Goal: Information Seeking & Learning: Find specific fact

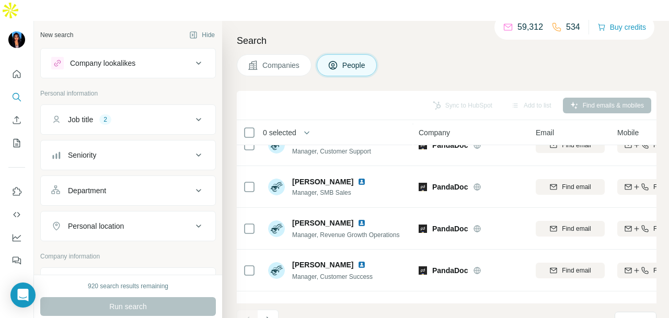
scroll to position [209, 0]
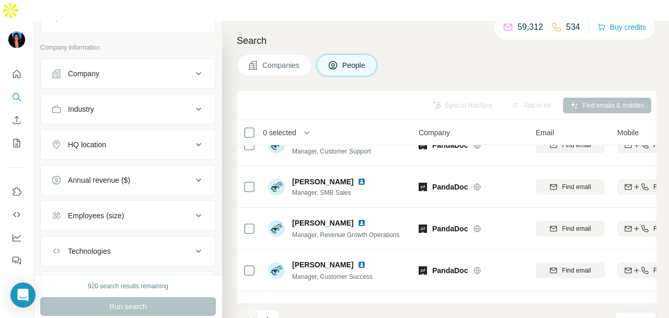
click at [154, 139] on div "HQ location" at bounding box center [121, 144] width 141 height 10
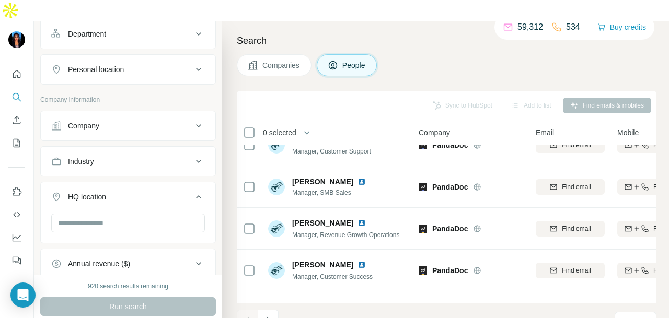
scroll to position [52, 0]
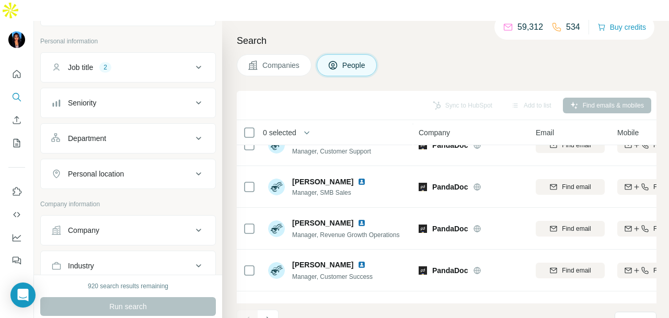
click at [151, 169] on div "Personal location" at bounding box center [121, 174] width 141 height 10
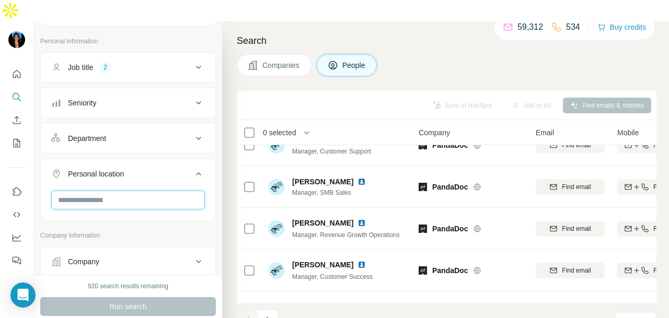
click at [151, 191] on input "text" at bounding box center [128, 200] width 154 height 19
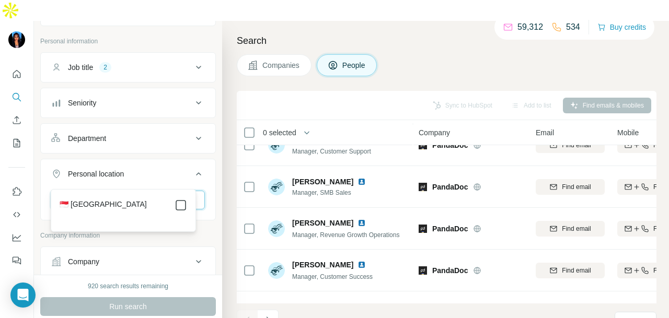
type input "*****"
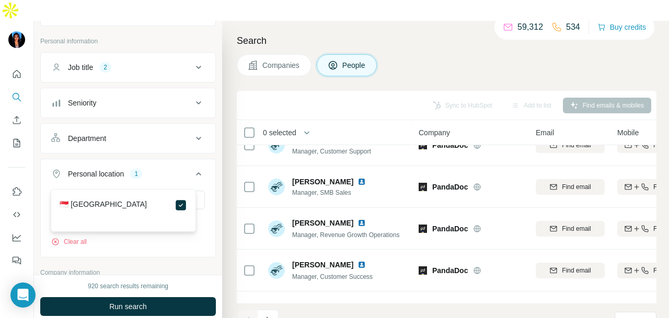
click at [169, 297] on button "Run search" at bounding box center [128, 306] width 176 height 19
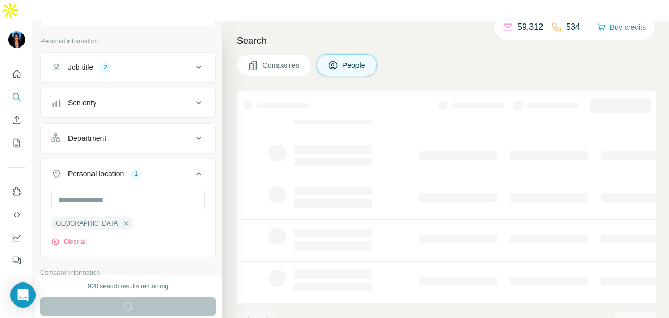
scroll to position [262, 0]
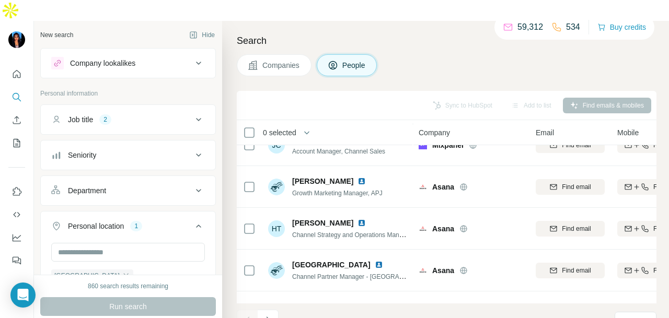
click at [148, 185] on div "Department" at bounding box center [121, 190] width 141 height 10
click at [144, 211] on input at bounding box center [122, 216] width 129 height 11
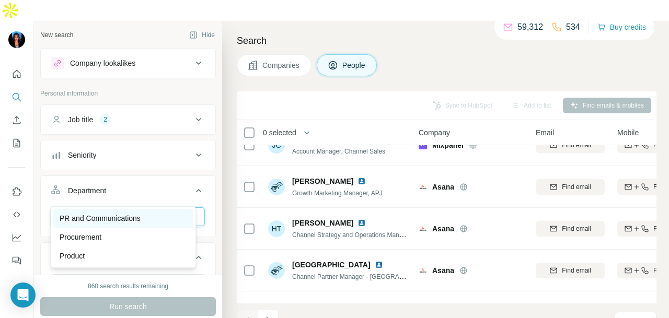
type input "**"
click at [166, 223] on div "PR and Communications" at bounding box center [123, 218] width 127 height 10
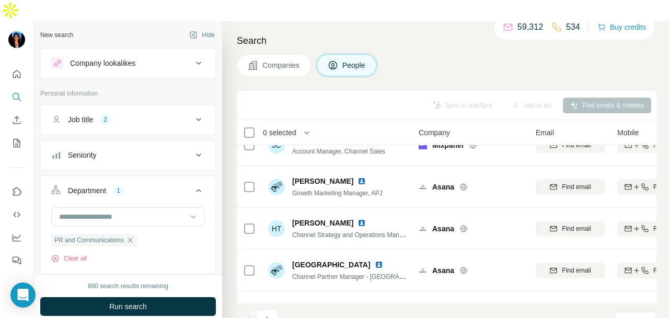
click at [174, 297] on button "Run search" at bounding box center [128, 306] width 176 height 19
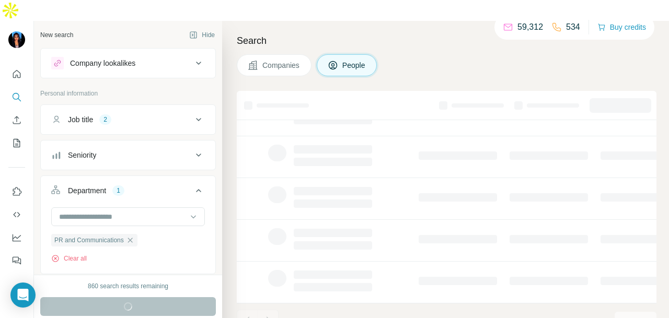
scroll to position [262, 0]
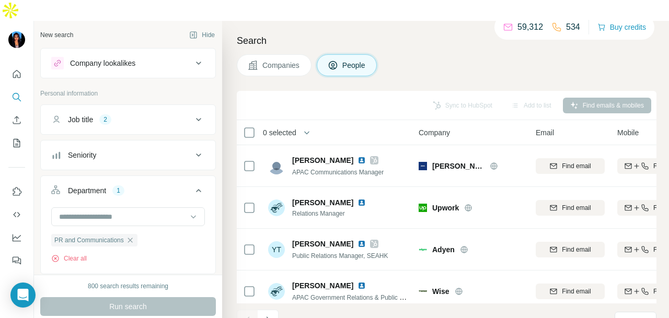
scroll to position [836, 0]
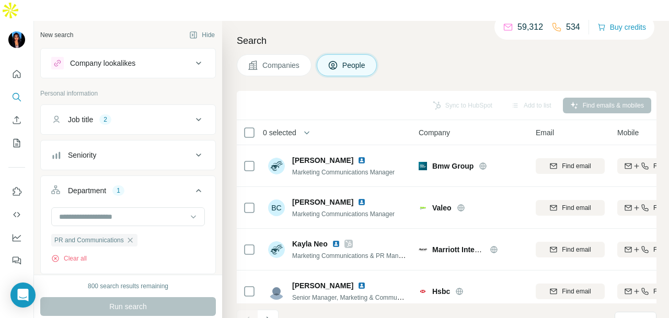
click at [274, 310] on button "Navigate to next page" at bounding box center [268, 320] width 21 height 21
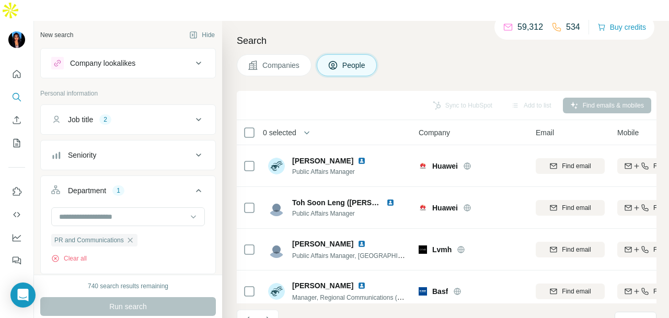
scroll to position [2352, 0]
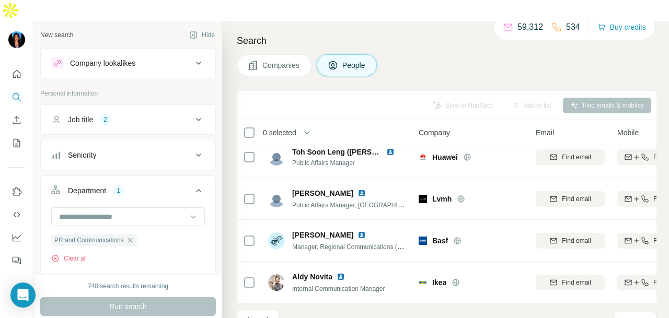
drag, startPoint x: 266, startPoint y: 301, endPoint x: 274, endPoint y: 291, distance: 12.8
click at [266, 315] on icon "Navigate to next page" at bounding box center [268, 320] width 10 height 10
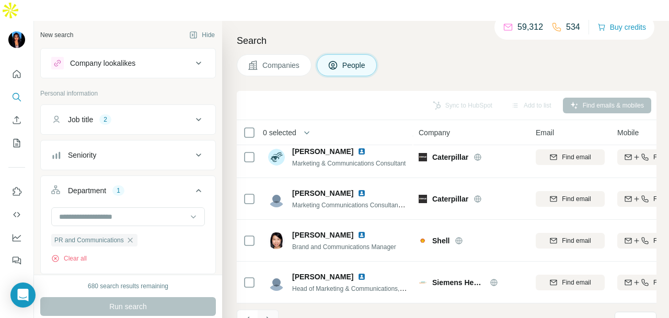
click at [266, 315] on icon "Navigate to next page" at bounding box center [268, 320] width 10 height 10
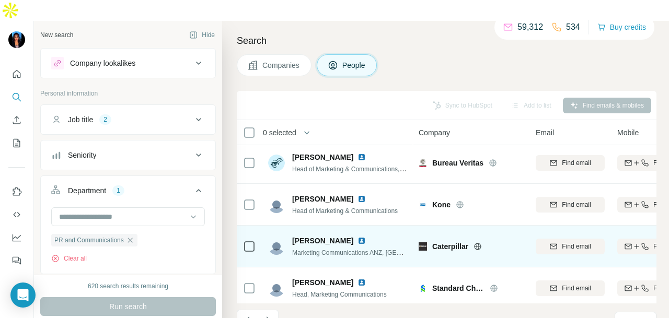
scroll to position [0, 0]
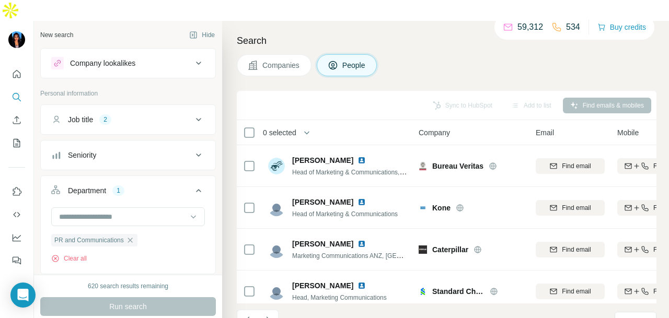
click at [272, 315] on icon "Navigate to next page" at bounding box center [268, 320] width 10 height 10
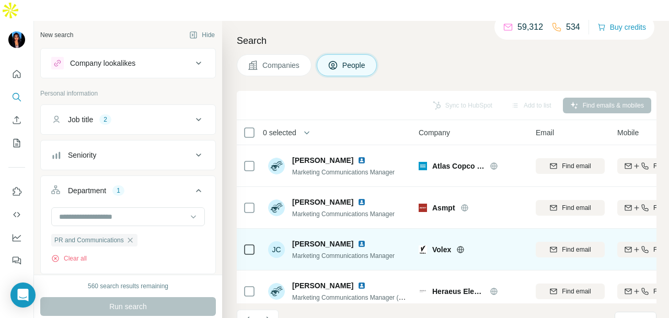
click at [357, 240] on img at bounding box center [361, 244] width 8 height 8
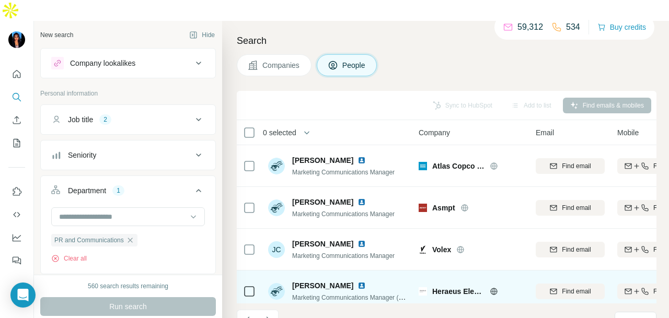
scroll to position [1724, 0]
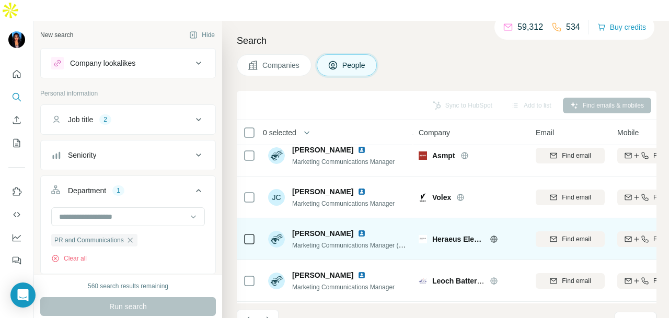
click at [357, 229] on img at bounding box center [361, 233] width 8 height 8
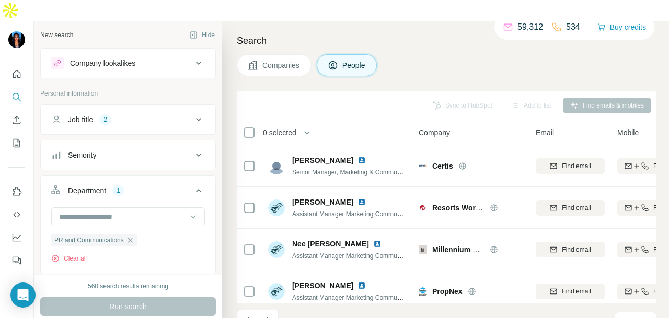
scroll to position [2352, 0]
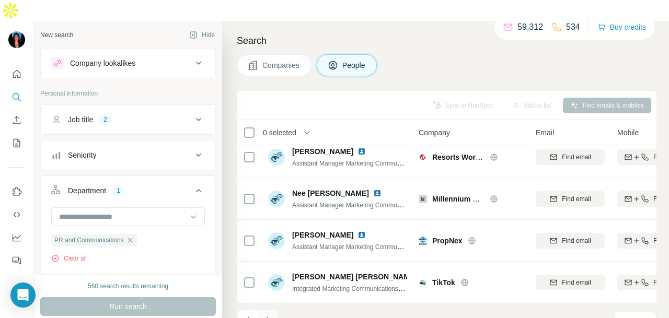
click at [268, 317] on icon "Navigate to next page" at bounding box center [268, 320] width 4 height 7
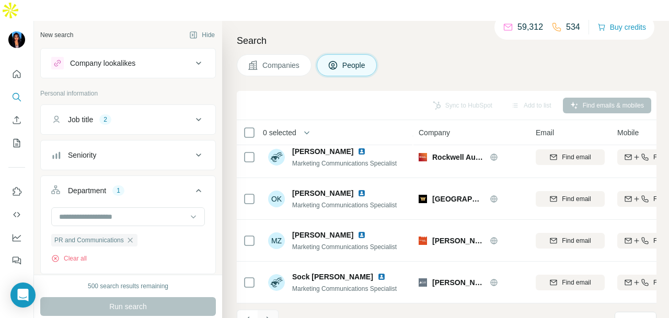
click at [267, 317] on icon "Navigate to next page" at bounding box center [268, 320] width 4 height 7
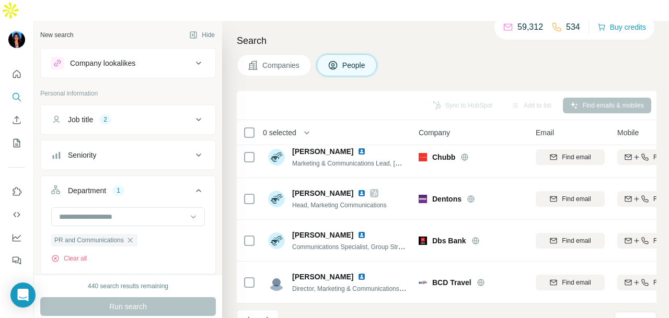
click at [275, 312] on footer "361 - 420 of 2,881 results Rows per page 60" at bounding box center [446, 321] width 419 height 36
click at [273, 310] on button "Navigate to next page" at bounding box center [268, 320] width 21 height 21
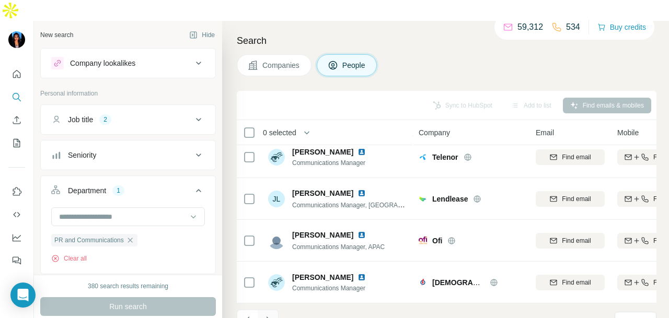
click at [265, 315] on icon "Navigate to next page" at bounding box center [268, 320] width 10 height 10
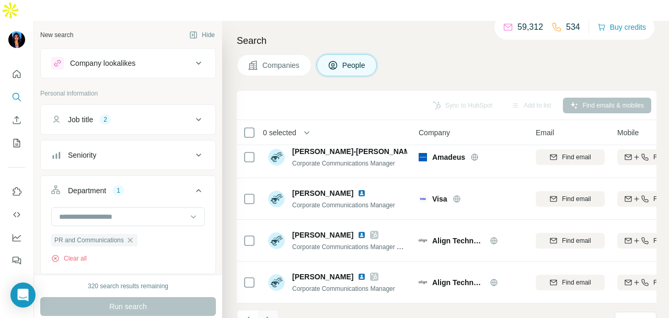
click at [274, 310] on button "Navigate to next page" at bounding box center [268, 320] width 21 height 21
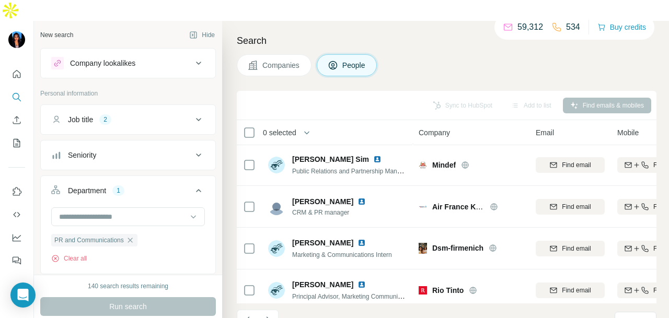
scroll to position [157, 0]
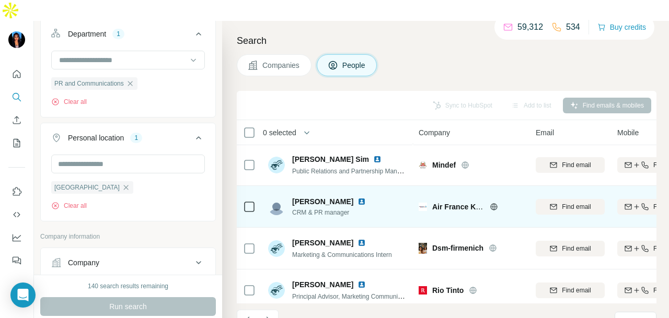
click at [357, 197] on img at bounding box center [361, 201] width 8 height 8
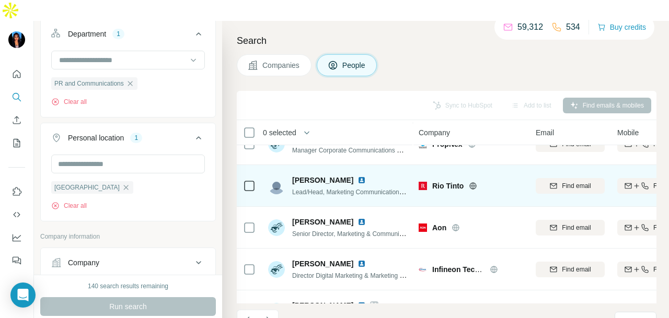
scroll to position [1411, 0]
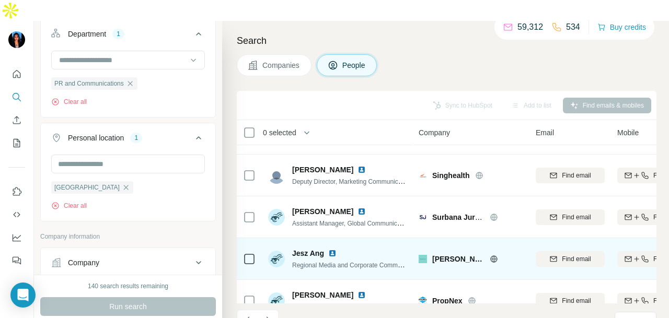
click at [332, 249] on img at bounding box center [332, 253] width 8 height 8
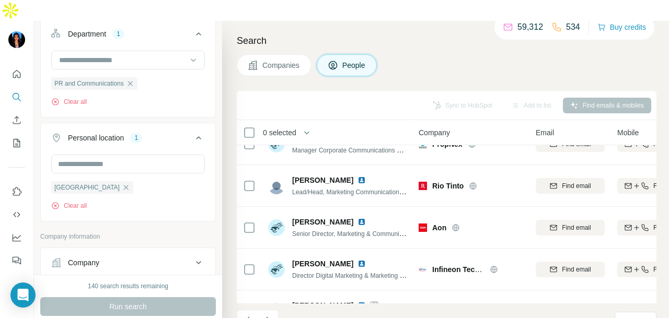
scroll to position [1934, 0]
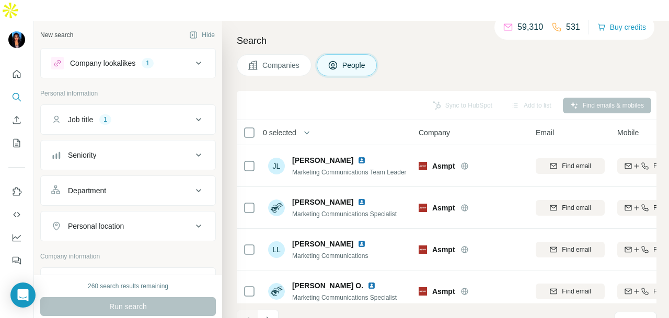
scroll to position [313, 0]
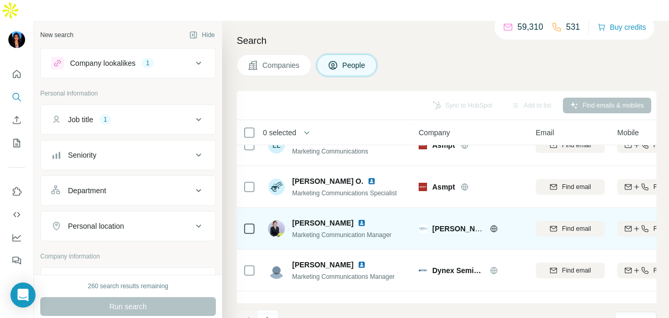
click at [357, 219] on img at bounding box center [361, 223] width 8 height 8
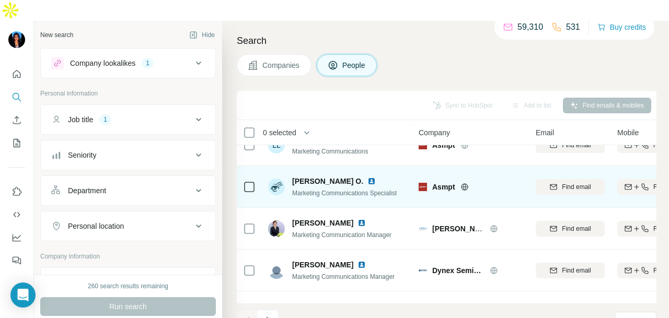
scroll to position [575, 0]
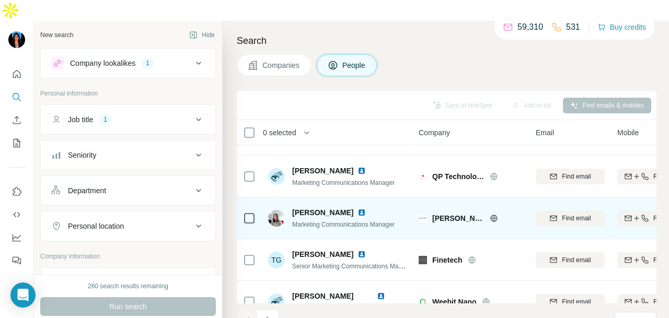
click at [357, 208] on img at bounding box center [361, 212] width 8 height 8
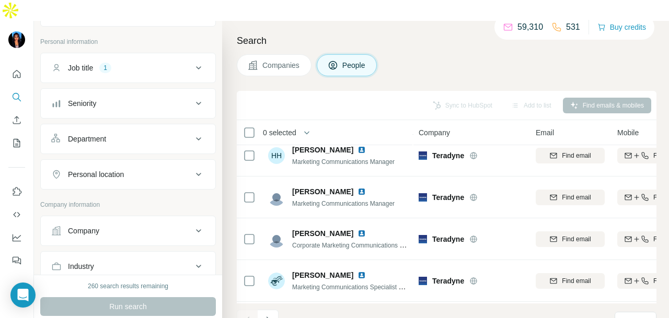
scroll to position [1880, 0]
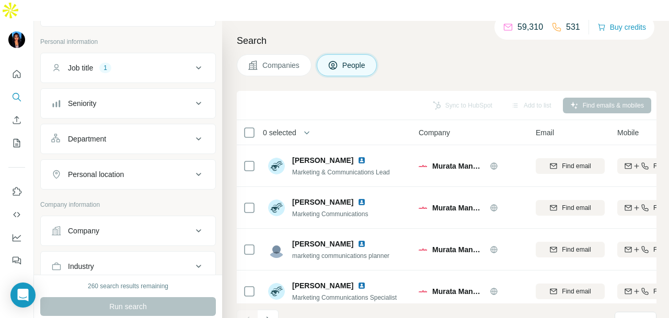
click at [274, 310] on button "Navigate to next page" at bounding box center [268, 320] width 21 height 21
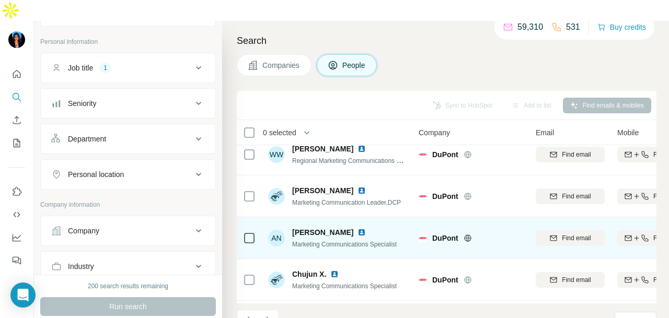
scroll to position [2352, 0]
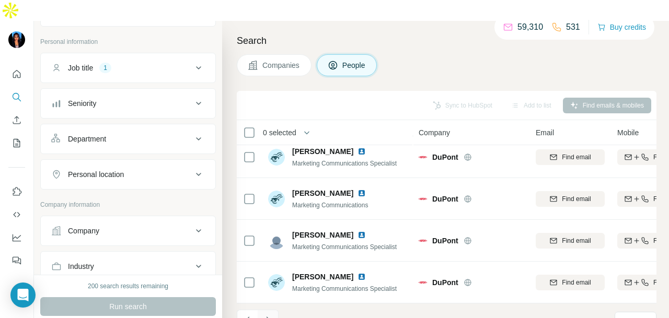
click at [268, 315] on icon "Navigate to next page" at bounding box center [268, 320] width 10 height 10
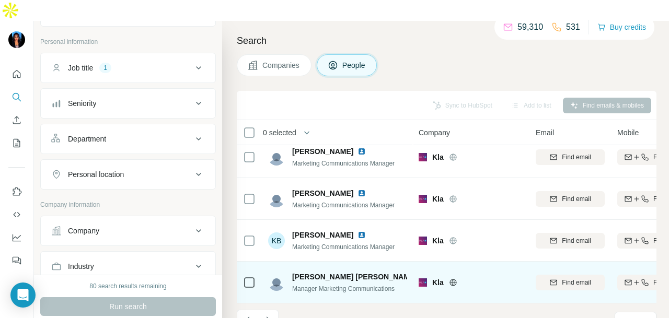
click at [421, 273] on img at bounding box center [425, 277] width 8 height 8
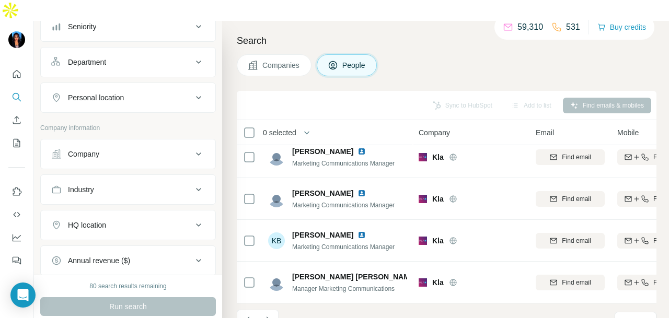
scroll to position [52, 0]
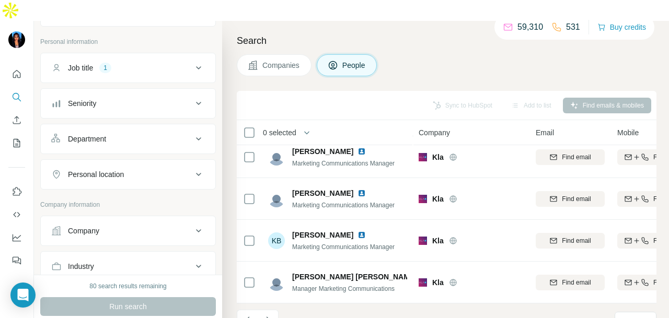
click at [155, 169] on div "Personal location" at bounding box center [121, 174] width 141 height 10
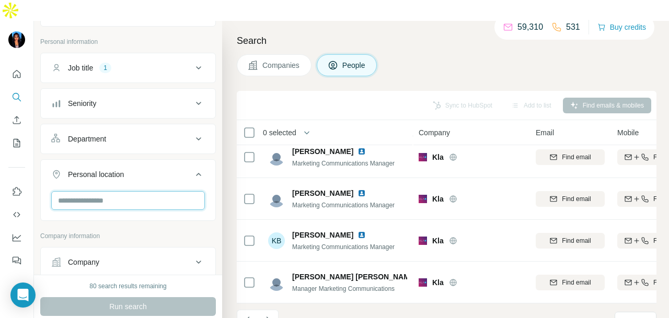
click at [135, 191] on input "text" at bounding box center [128, 200] width 154 height 19
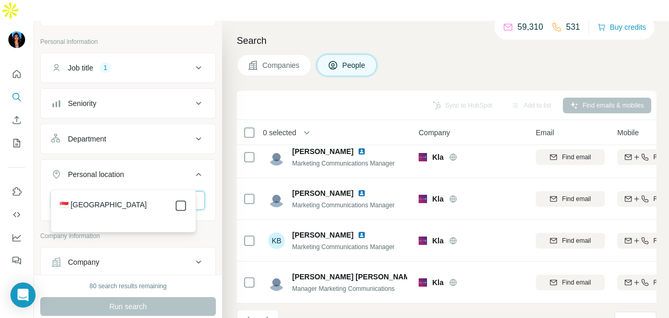
type input "****"
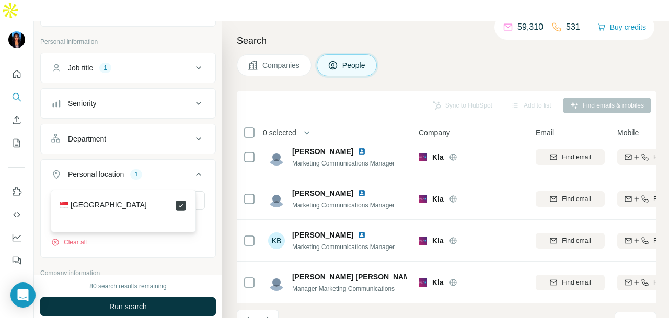
click at [186, 297] on button "Run search" at bounding box center [128, 306] width 176 height 19
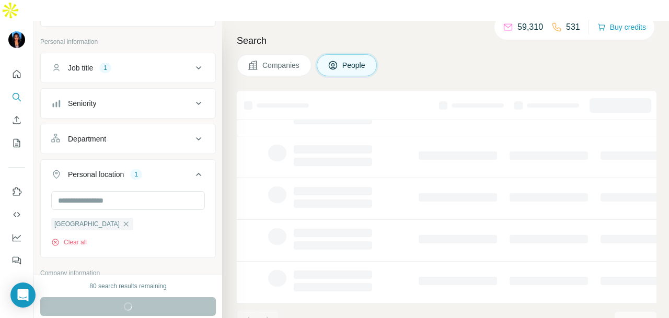
scroll to position [262, 0]
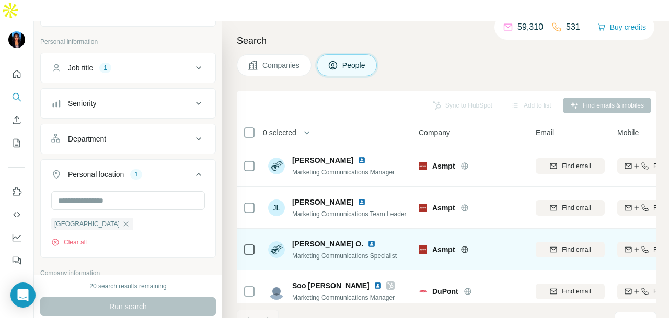
scroll to position [137, 0]
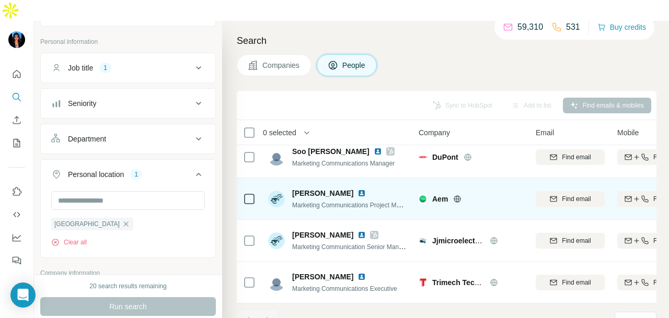
click at [357, 189] on img at bounding box center [361, 193] width 8 height 8
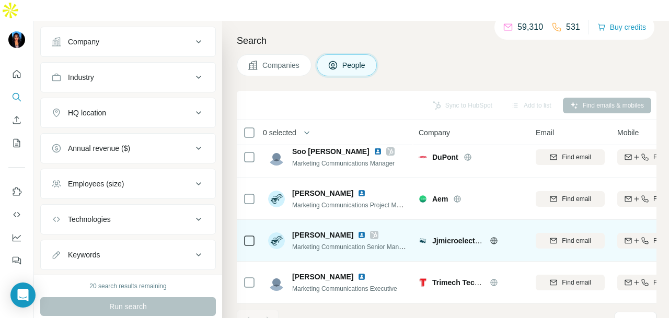
scroll to position [313, 0]
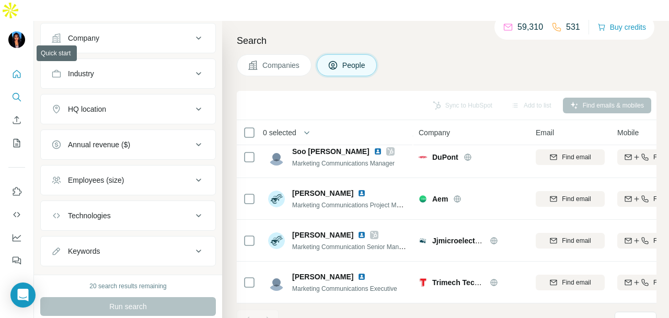
click at [20, 65] on button "Quick start" at bounding box center [16, 74] width 17 height 19
